Goal: Task Accomplishment & Management: Complete application form

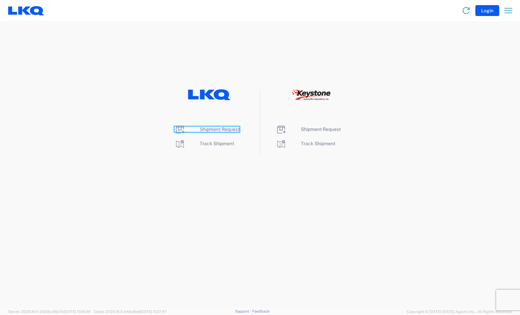
click at [214, 129] on span "Shipment Request" at bounding box center [220, 128] width 40 height 5
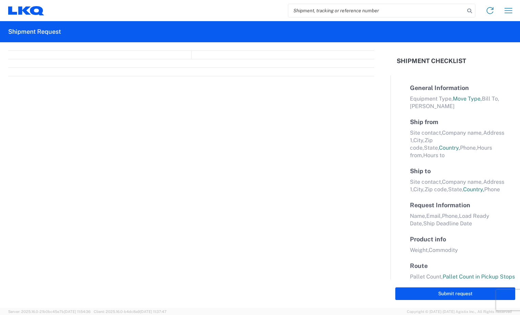
select select "FULL"
select select "LBS"
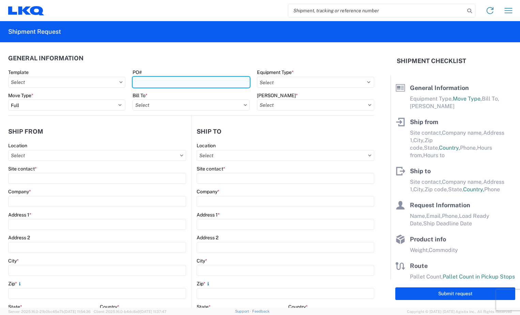
click at [195, 84] on input "PO#" at bounding box center [190, 82] width 117 height 11
type input "BR004900"
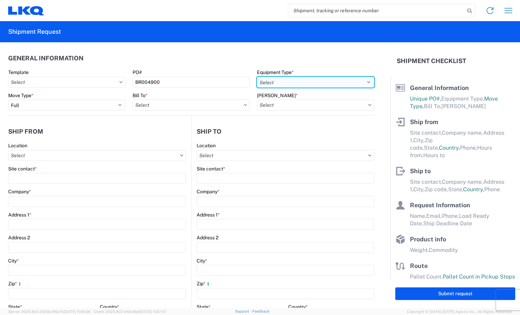
click at [293, 80] on select "Select 53’ Dry Van Flatbed Dropdeck (van) Lowboy (flatbed) Rail" at bounding box center [315, 82] width 117 height 11
select select "STDV"
click at [257, 77] on select "Select 53’ Dry Van Flatbed Dropdeck (van) Lowboy (flatbed) Rail" at bounding box center [315, 82] width 117 height 11
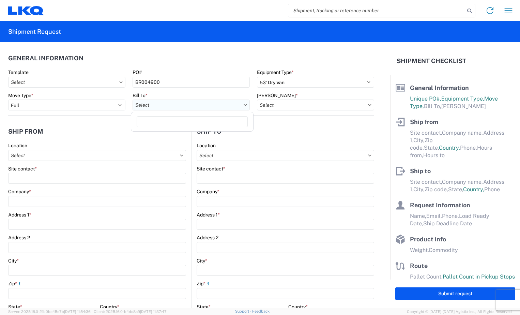
click at [226, 104] on input "Bill To *" at bounding box center [190, 104] width 117 height 11
type input "3118"
click at [216, 133] on div "3118 - [GEOGRAPHIC_DATA] [GEOGRAPHIC_DATA]" at bounding box center [191, 135] width 119 height 11
type input "3118 - [GEOGRAPHIC_DATA] [GEOGRAPHIC_DATA]"
click at [349, 106] on input "[PERSON_NAME] *" at bounding box center [315, 104] width 117 height 11
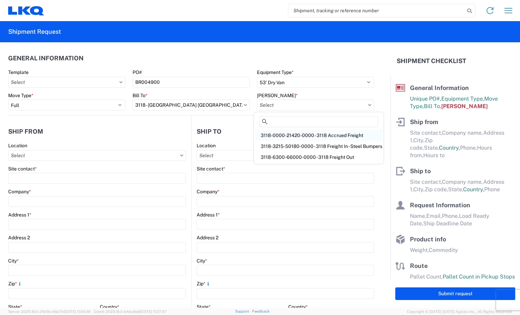
click at [338, 136] on div "3118-0000-21420-0000 - 3118 Accrued Freight" at bounding box center [318, 135] width 127 height 11
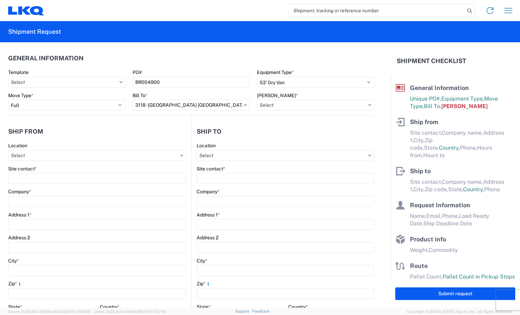
type input "3118-0000-21420-0000 - 3118 Accrued Freight"
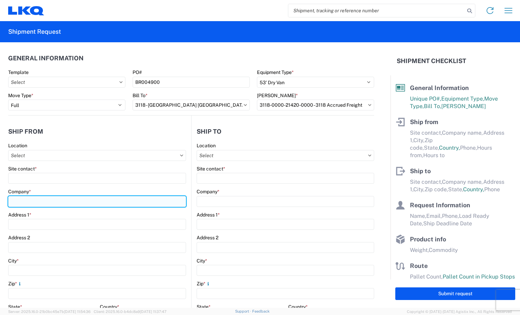
click at [51, 201] on input "Company *" at bounding box center [97, 201] width 178 height 11
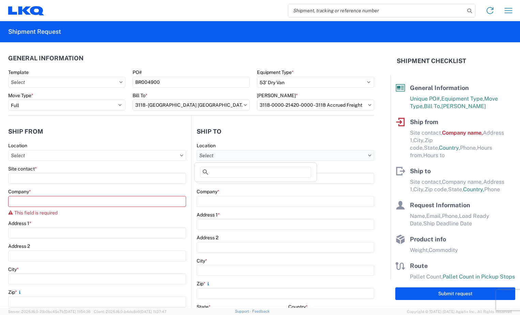
click at [364, 157] on input "Location" at bounding box center [284, 155] width 177 height 11
type input "3118"
click at [288, 184] on div "3118 - [GEOGRAPHIC_DATA] [GEOGRAPHIC_DATA]" at bounding box center [255, 185] width 119 height 11
type input "3118 - [GEOGRAPHIC_DATA] [GEOGRAPHIC_DATA]"
type input "LKQ Corporation"
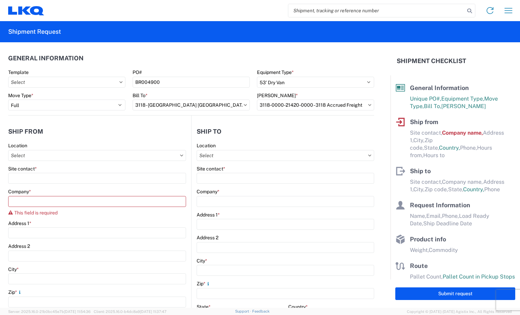
type input "[STREET_ADDRESS]"
type input "Brainerd"
type input "56401"
select select "US"
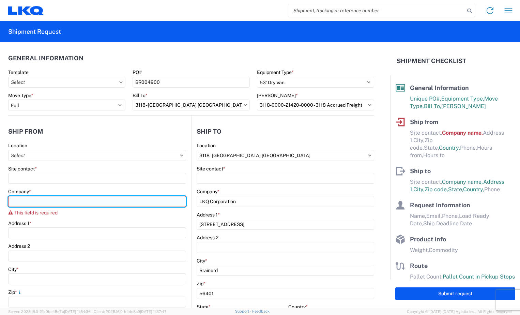
click at [122, 198] on input "Company *" at bounding box center [97, 201] width 178 height 11
type input "Production Bumper Stamping Inc"
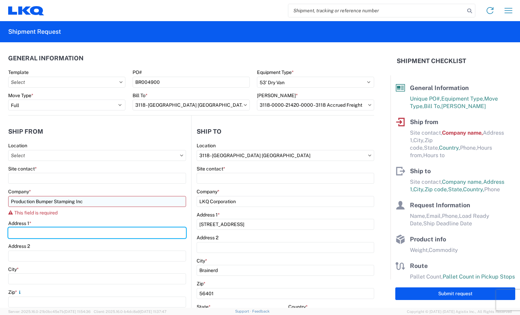
type input "[PHONE_NUMBER] [STREET_ADDRESS]"
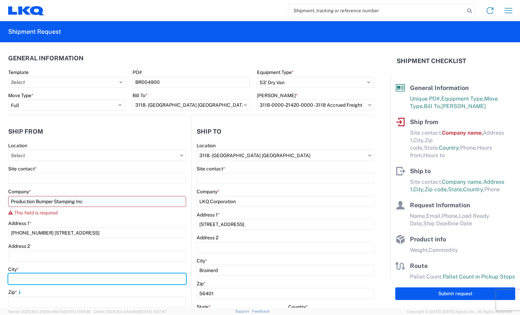
type input "Brainerd"
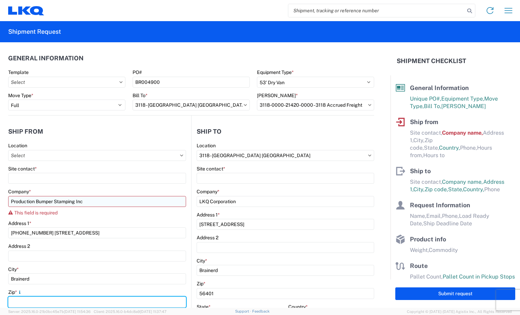
type input "56401"
select select "MN"
type input "[EMAIL_ADDRESS][DOMAIN_NAME]"
type input "2188296324"
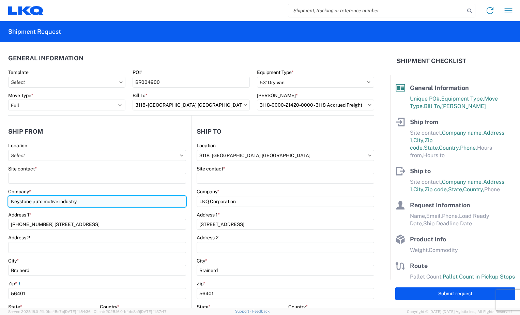
click at [104, 205] on input "Keystone auto motive industry" at bounding box center [97, 201] width 178 height 11
type input "K"
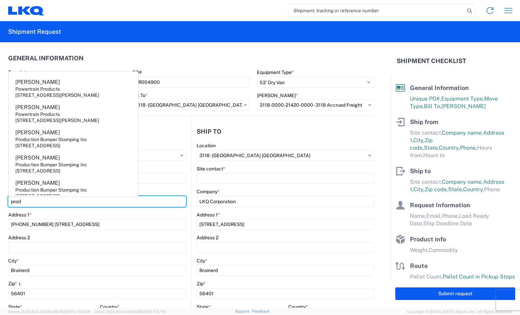
type input "Production Bumper Stamping Inc"
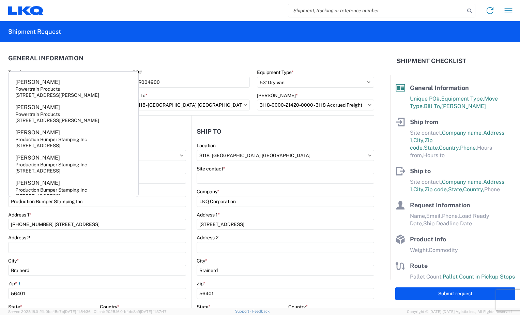
select select "OH"
type input "[EMAIL_ADDRESS][DOMAIN_NAME]"
type input "6144442181"
type input "[PERSON_NAME]"
type input "[EMAIL_ADDRESS][DOMAIN_NAME]"
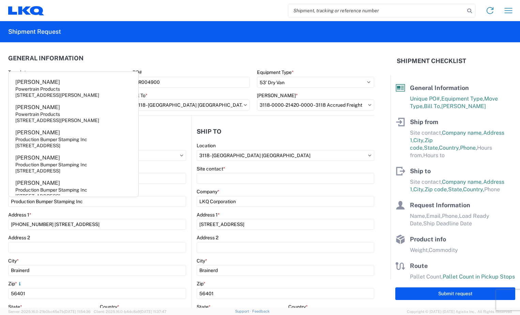
type input "6144442181"
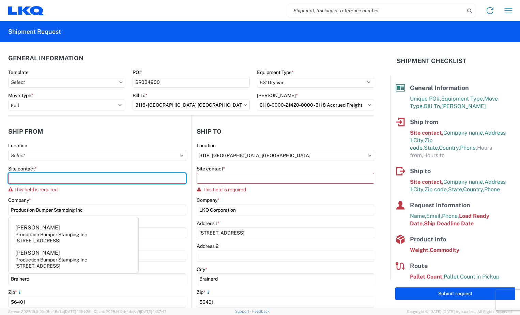
click at [116, 177] on input "Site contact *" at bounding box center [97, 178] width 178 height 11
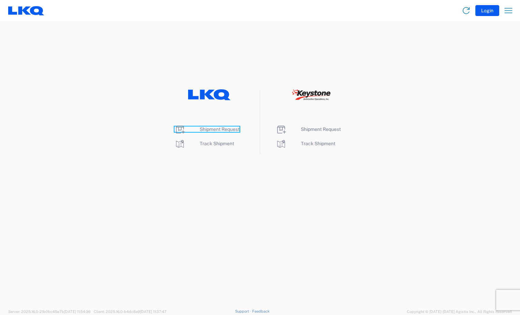
click at [211, 128] on span "Shipment Request" at bounding box center [220, 128] width 40 height 5
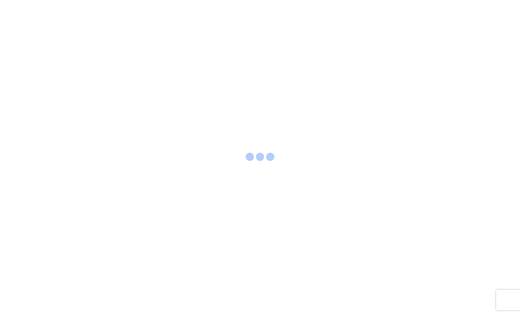
select select "FULL"
select select "LBS"
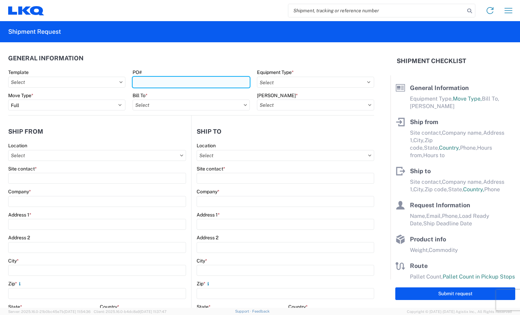
click at [193, 83] on input "PO#" at bounding box center [190, 82] width 117 height 11
type input "BR004900"
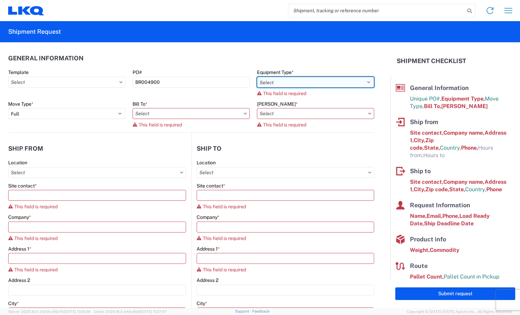
click at [348, 81] on select "Select 53’ Dry Van Flatbed Dropdeck (van) Lowboy (flatbed) Rail" at bounding box center [315, 82] width 117 height 11
select select "STDV"
click at [257, 77] on select "Select 53’ Dry Van Flatbed Dropdeck (van) Lowboy (flatbed) Rail" at bounding box center [315, 82] width 117 height 11
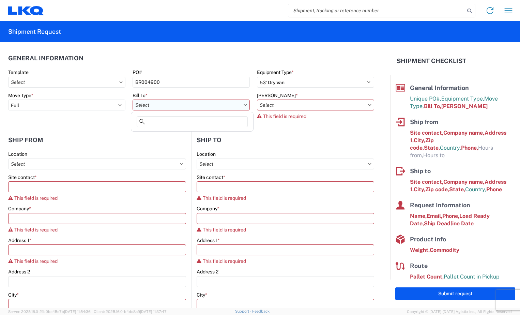
click at [209, 106] on input "Bill To *" at bounding box center [190, 104] width 117 height 11
type input "3118"
click at [210, 133] on div "3118 - [GEOGRAPHIC_DATA] [GEOGRAPHIC_DATA]" at bounding box center [191, 135] width 119 height 11
type input "3118 - [GEOGRAPHIC_DATA] [GEOGRAPHIC_DATA]"
click at [309, 98] on div "[PERSON_NAME] *" at bounding box center [315, 95] width 117 height 6
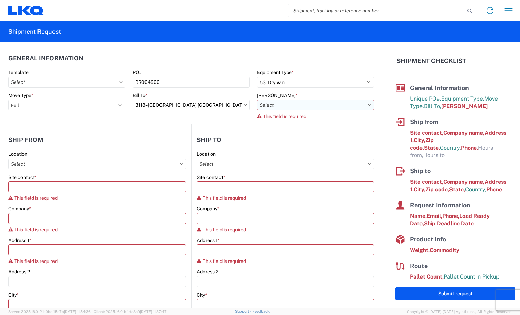
click at [309, 101] on input "[PERSON_NAME] *" at bounding box center [315, 104] width 117 height 11
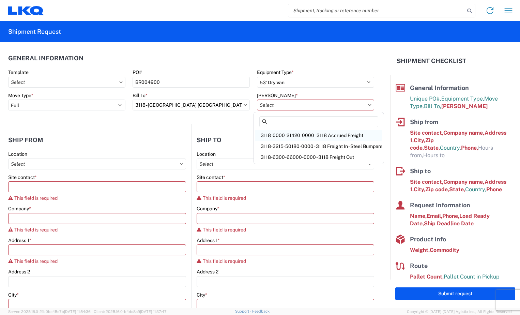
click at [310, 135] on div "3118-0000-21420-0000 - 3118 Accrued Freight" at bounding box center [318, 135] width 127 height 11
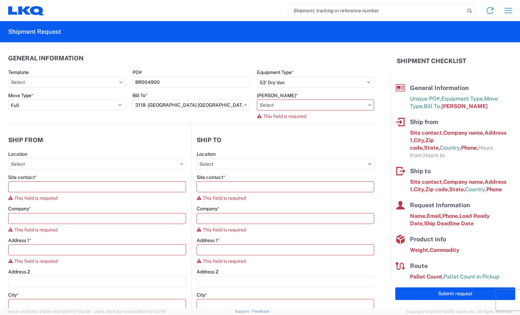
type input "3118-0000-21420-0000 - 3118 Accrued Freight"
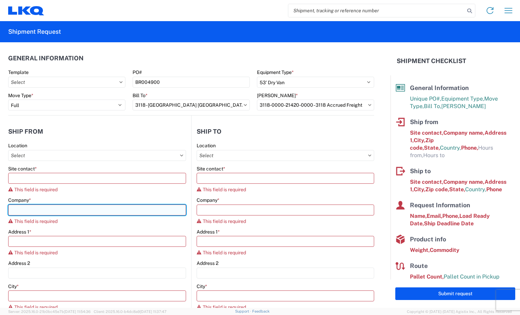
click at [88, 210] on input "Company *" at bounding box center [97, 209] width 178 height 11
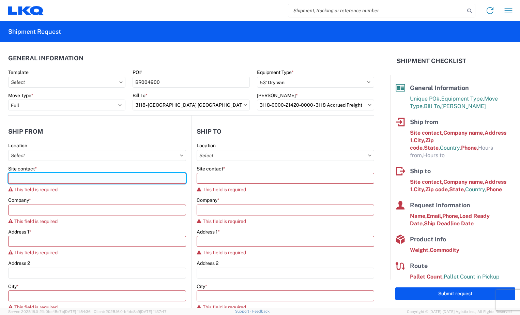
click at [107, 180] on input "Site contact *" at bounding box center [97, 178] width 178 height 11
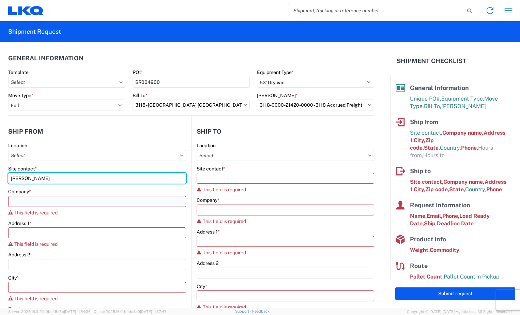
type input "Dominic Omotto"
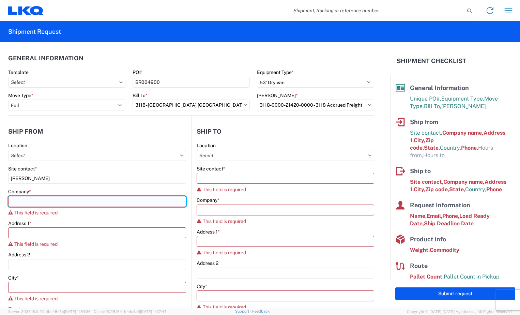
click at [100, 206] on input "Company *" at bounding box center [97, 201] width 178 height 11
type input "Production Bumper Stamping Inc"
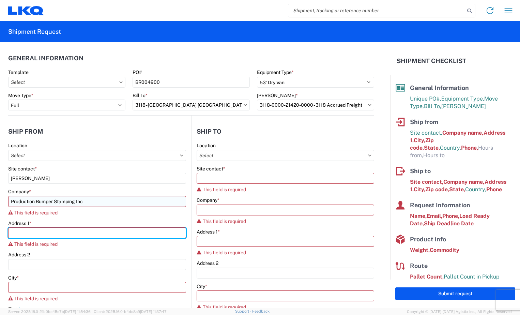
type input "2301 Fairwood Ave"
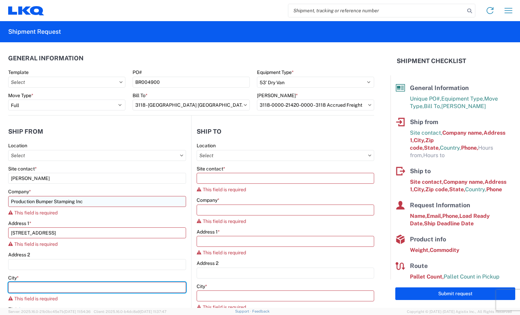
type input "Columbus"
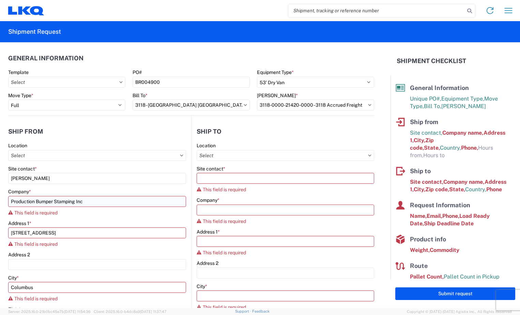
type input "43207"
select select "OH"
type input "[EMAIL_ADDRESS][DOMAIN_NAME]"
type input "6144442181"
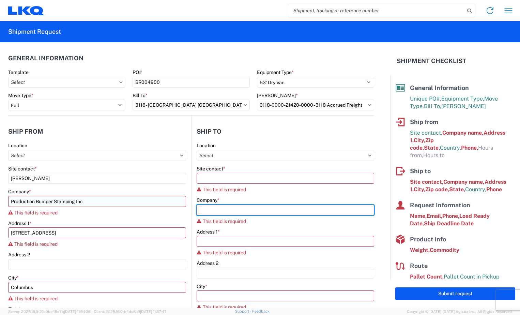
type input "Production Bumper Stamping Inc"
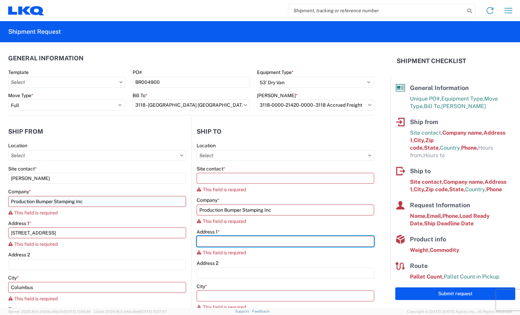
type input "2301 Fairwood Ave"
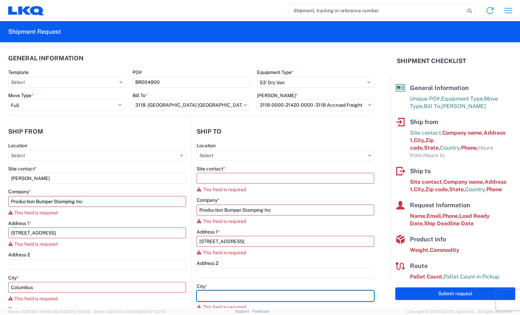
type input "Columbus"
type input "43207"
select select "OH"
type input "[EMAIL_ADDRESS][DOMAIN_NAME]"
type input "6144442181"
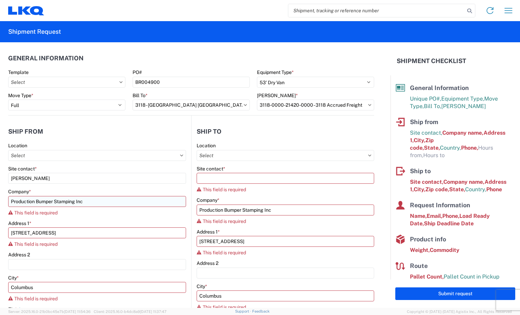
type input "[PERSON_NAME]"
type input "[EMAIL_ADDRESS][DOMAIN_NAME]"
type input "6144442181"
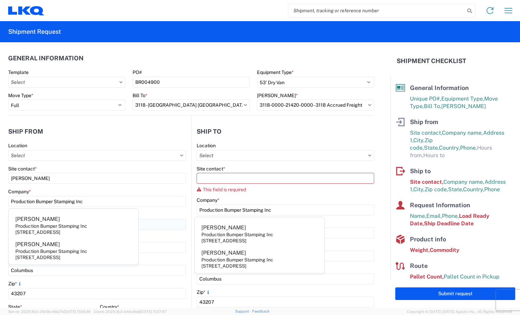
click at [100, 223] on agx-address-suggestion-item "Carolyn Dempsey Production Bumper Stamping Inc 2301 Fairwood Ave, Columbus, OH …" at bounding box center [73, 224] width 127 height 25
type input "[PERSON_NAME]"
select select "US"
click at [143, 194] on div "Company * Production Bumper Stamping Inc" at bounding box center [97, 197] width 178 height 18
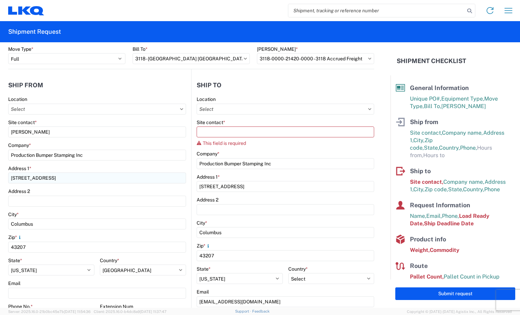
scroll to position [34, 0]
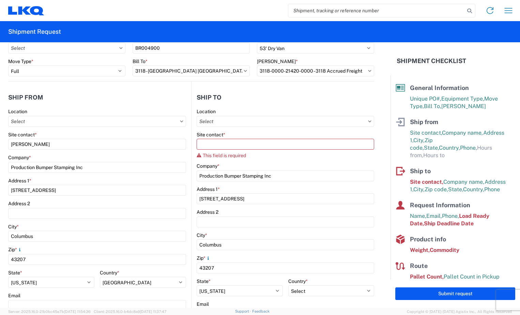
click at [368, 120] on icon at bounding box center [369, 121] width 3 height 2
click at [186, 121] on input "Location" at bounding box center [97, 121] width 178 height 11
type input "3118"
click at [295, 153] on div "3118 - [GEOGRAPHIC_DATA] [GEOGRAPHIC_DATA]" at bounding box center [255, 151] width 119 height 11
type input "3118 - [GEOGRAPHIC_DATA] [GEOGRAPHIC_DATA]"
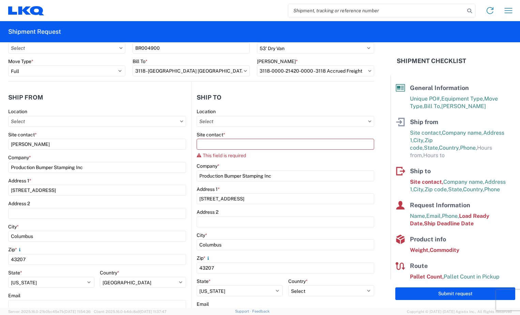
type input "LKQ Corporation"
type input "[STREET_ADDRESS]"
type input "Brainerd"
type input "56401"
select select "US"
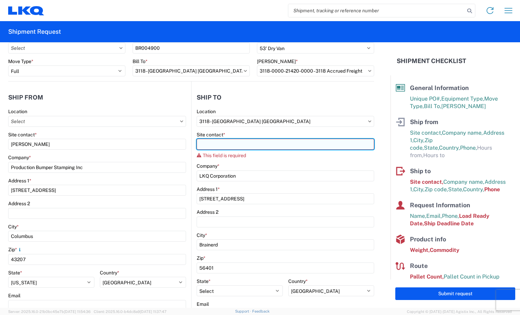
click at [299, 145] on input "Site contact *" at bounding box center [284, 144] width 177 height 11
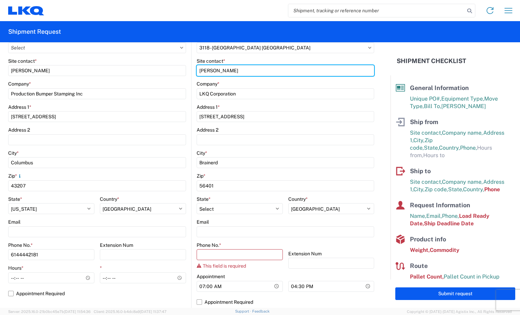
scroll to position [136, 0]
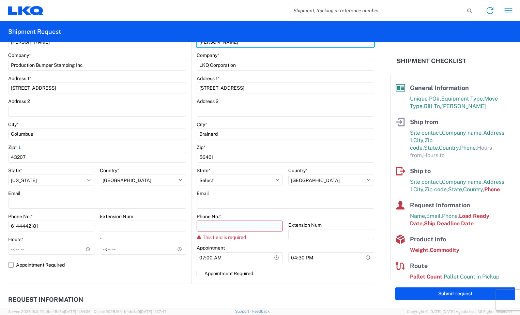
type input "Mark Tabor"
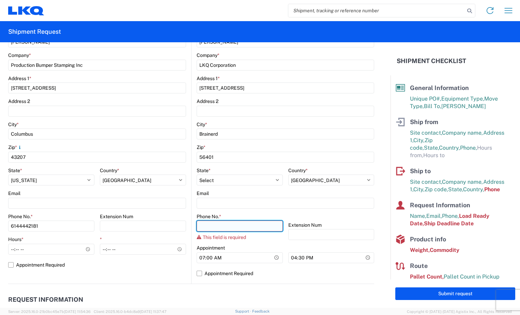
click at [241, 224] on input "Phone No. *" at bounding box center [239, 225] width 86 height 11
type input "2188299664"
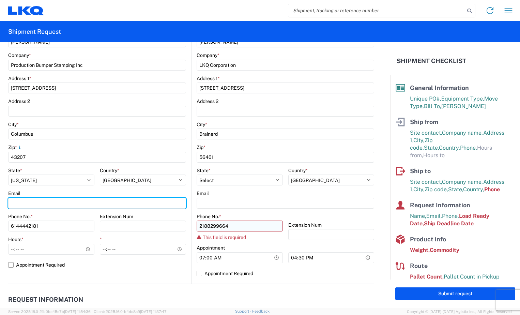
type input "[EMAIL_ADDRESS][DOMAIN_NAME]"
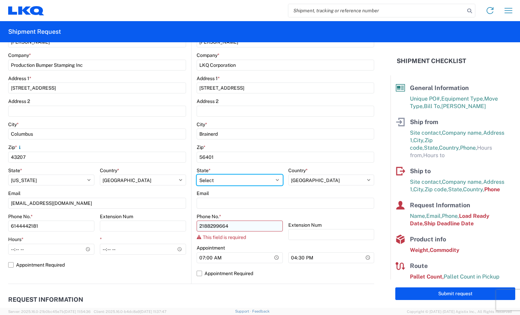
select select "OH"
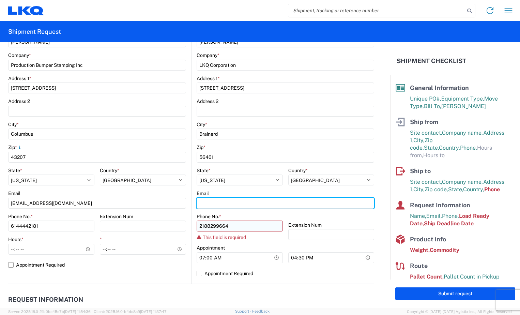
type input "[EMAIL_ADDRESS][DOMAIN_NAME]"
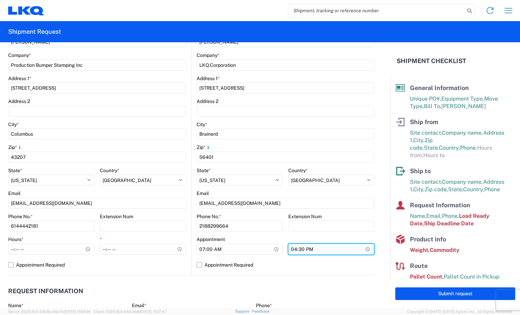
click at [288, 252] on input "16:30" at bounding box center [331, 248] width 86 height 11
type input "12:00"
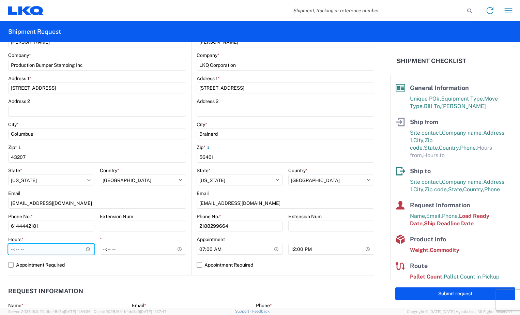
click at [12, 251] on input "Hours *" at bounding box center [51, 248] width 86 height 11
click at [20, 252] on input "Hours *" at bounding box center [51, 248] width 86 height 11
type input "06:00"
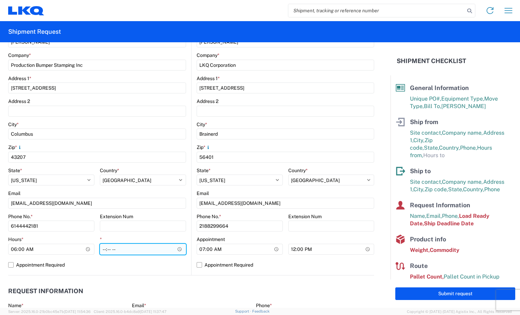
click at [105, 250] on input "*" at bounding box center [143, 248] width 86 height 11
type input "08:00"
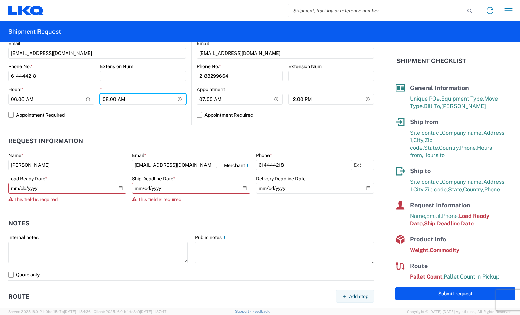
scroll to position [306, 0]
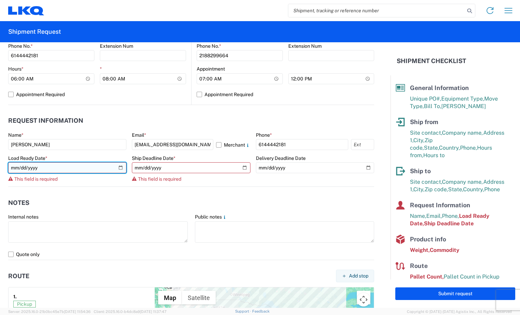
click at [118, 168] on input "date" at bounding box center [67, 167] width 118 height 11
type input "2025-08-19"
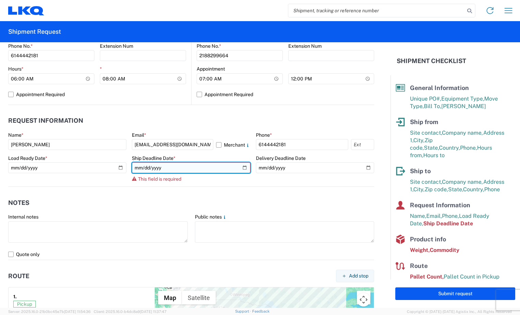
click at [239, 167] on input "date" at bounding box center [191, 167] width 118 height 11
type input "2025-08-19"
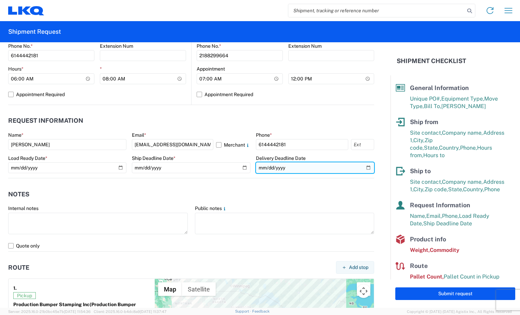
click at [360, 167] on input "date" at bounding box center [315, 167] width 118 height 11
type input "2025-08-21"
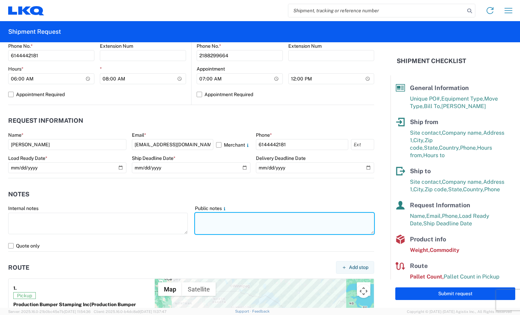
click at [290, 228] on textarea at bounding box center [284, 222] width 179 height 21
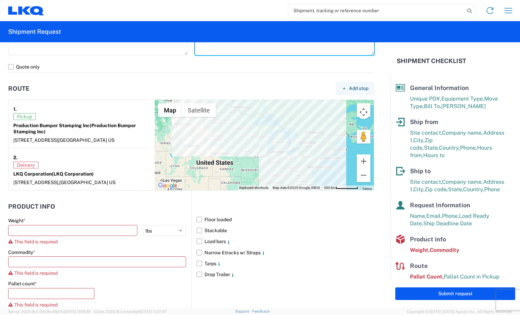
scroll to position [511, 0]
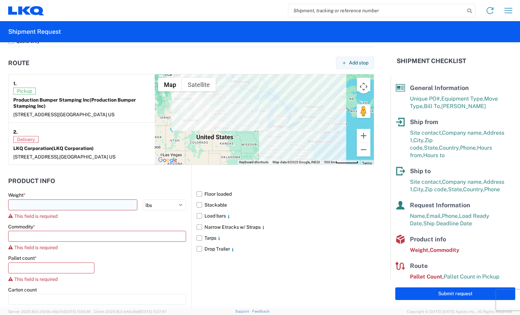
type textarea "Must have e tracks two load straps and air ride."
click at [132, 204] on input "number" at bounding box center [72, 204] width 129 height 11
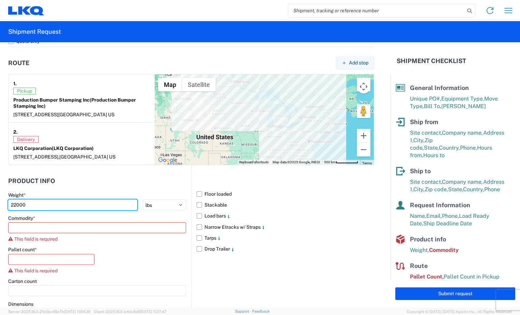
type input "22000"
click at [117, 234] on div "Commodity * This field is required" at bounding box center [97, 228] width 178 height 27
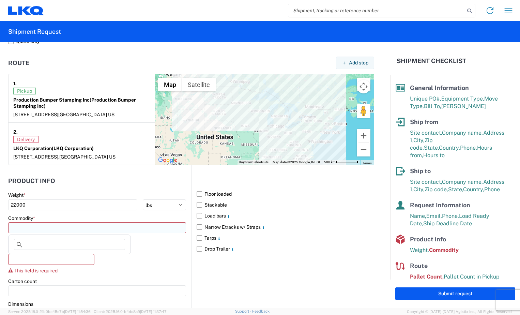
click at [118, 231] on input at bounding box center [97, 227] width 178 height 11
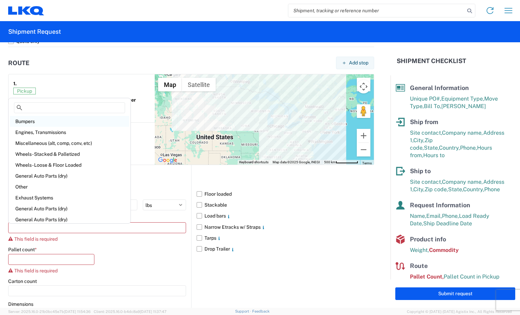
click at [77, 121] on div "Bumpers" at bounding box center [69, 121] width 119 height 11
type input "Bumpers"
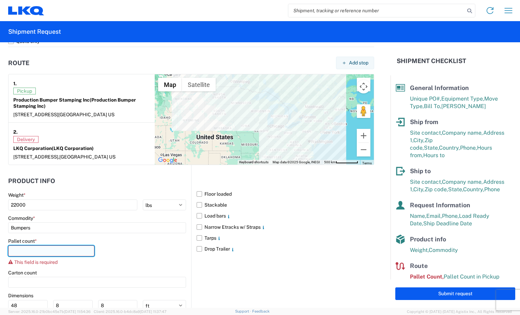
click at [60, 253] on input "number" at bounding box center [51, 250] width 86 height 11
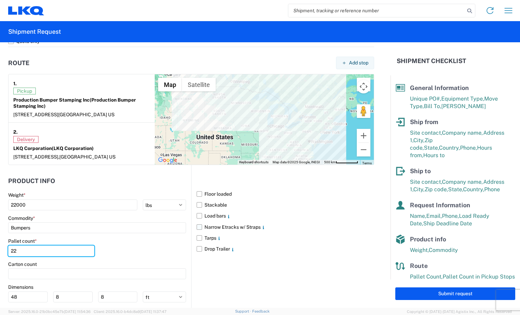
type input "22"
click at [199, 228] on label "Narrow Etracks w/ Straps" at bounding box center [284, 226] width 177 height 11
click at [0, 0] on input "Narrow Etracks w/ Straps" at bounding box center [0, 0] width 0 height 0
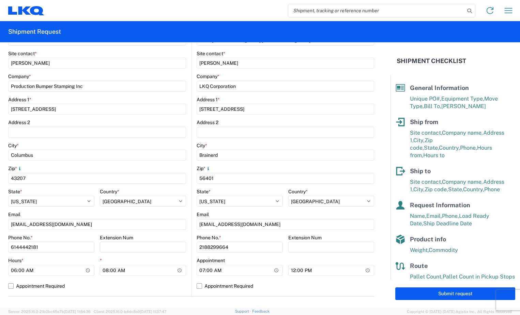
scroll to position [102, 0]
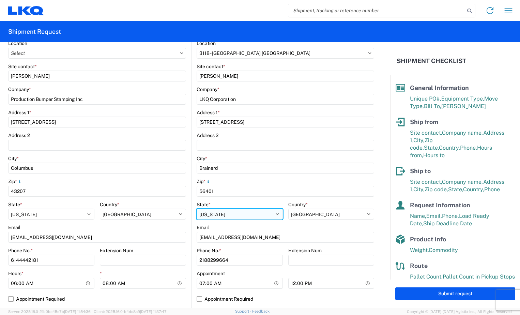
click at [94, 212] on select "Select [US_STATE] [US_STATE] [US_STATE] [US_STATE] Armed Forces Americas Armed …" at bounding box center [51, 213] width 86 height 11
select select "MN"
click at [94, 208] on select "Select [US_STATE] [US_STATE] [US_STATE] [US_STATE] Armed Forces Americas Armed …" at bounding box center [51, 213] width 86 height 11
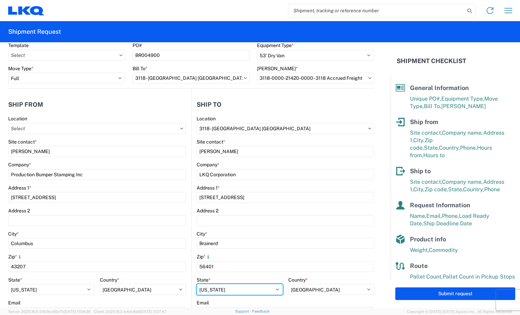
scroll to position [0, 0]
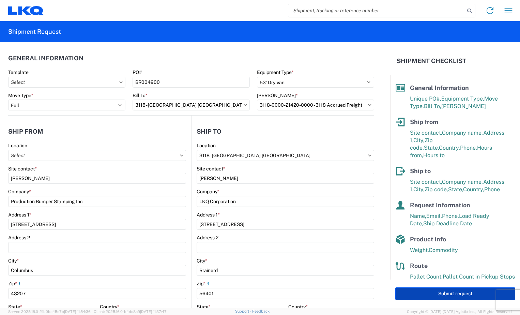
click at [425, 293] on button "Submit request" at bounding box center [455, 293] width 120 height 13
select select "US"
